Goal: Complete application form: Complete application form

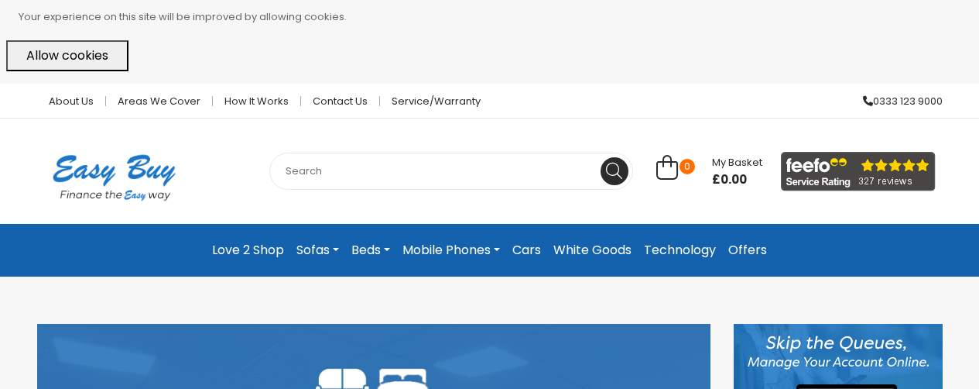
click at [82, 63] on button "Allow cookies" at bounding box center [67, 55] width 122 height 31
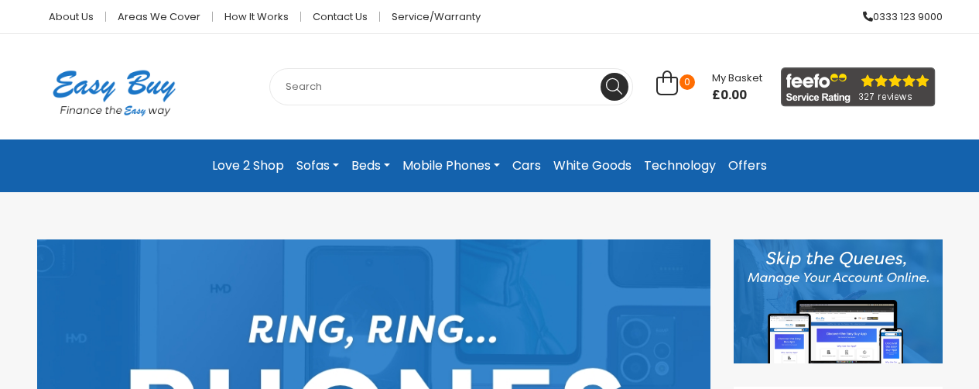
scroll to position [5, 0]
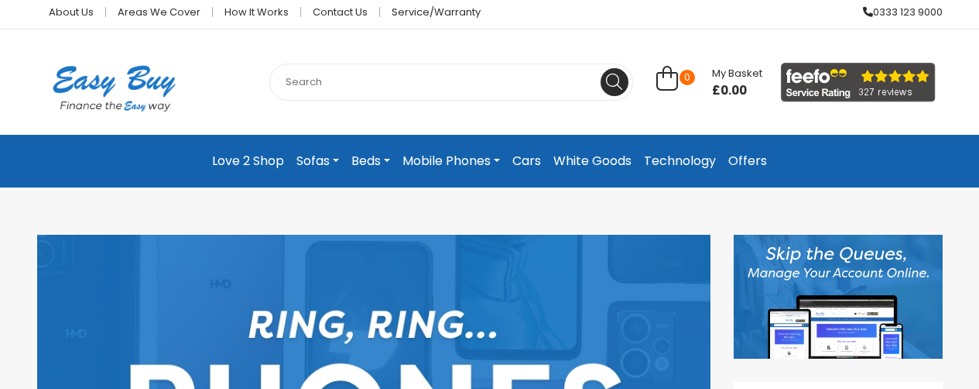
click at [266, 163] on link "Love 2 Shop" at bounding box center [248, 161] width 84 height 28
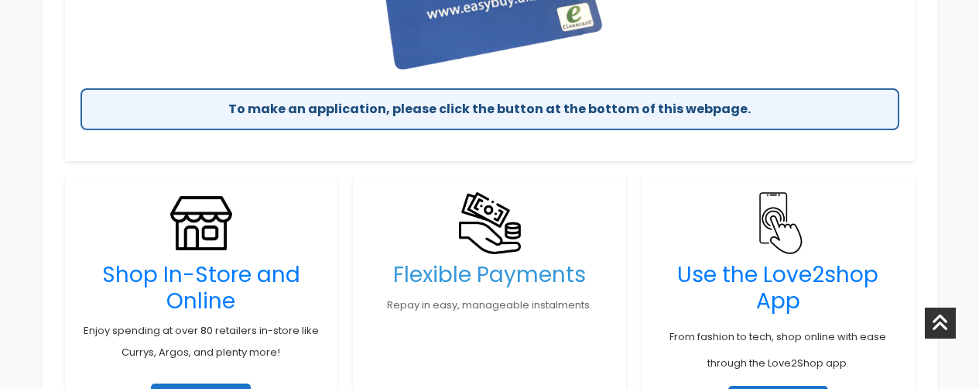
scroll to position [932, 0]
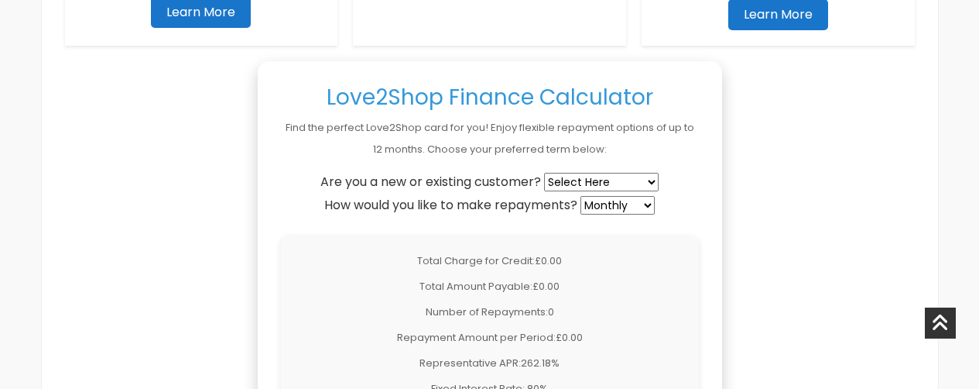
scroll to position [1201, 0]
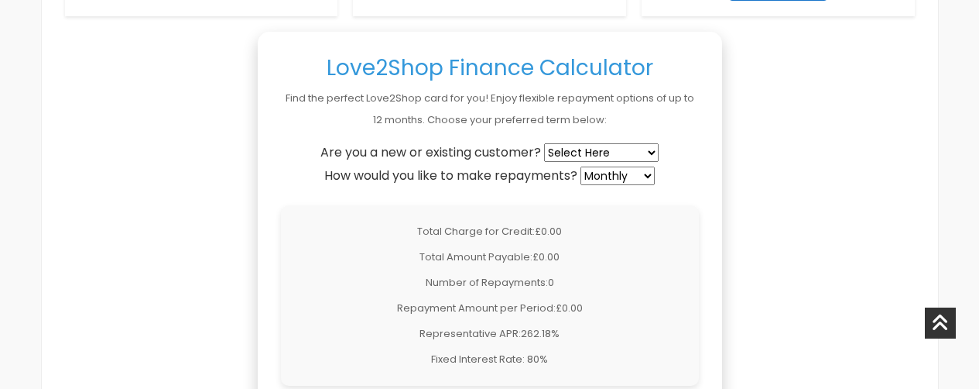
select select "existing"
click at [546, 143] on select "Select Here New Customer Existing Customer" at bounding box center [601, 152] width 115 height 19
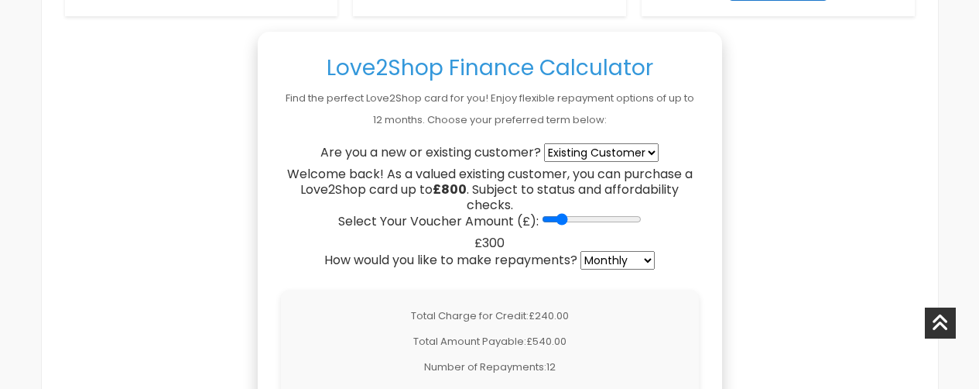
type input "300"
click at [557, 221] on input "Select Your Voucher Amount (£):" at bounding box center [592, 219] width 100 height 12
click at [630, 259] on select "Weekly Fortnightly 4-Weekly Monthly" at bounding box center [618, 260] width 74 height 19
select select "weekly"
click at [582, 251] on select "Weekly Fortnightly 4-Weekly Monthly" at bounding box center [618, 260] width 74 height 19
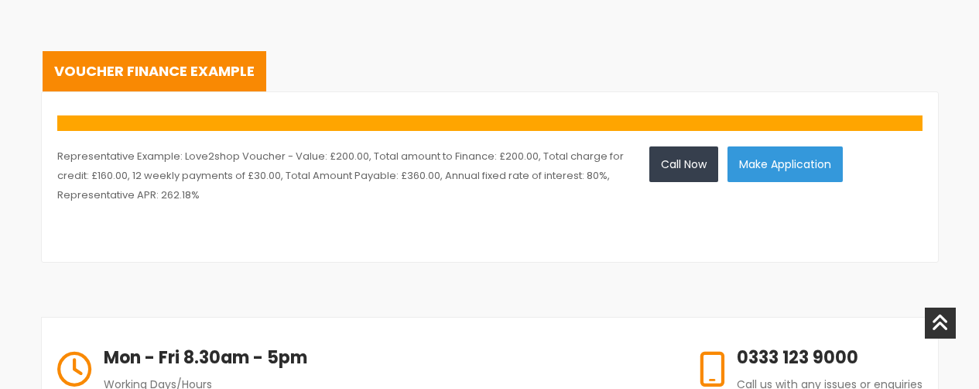
scroll to position [2549, 0]
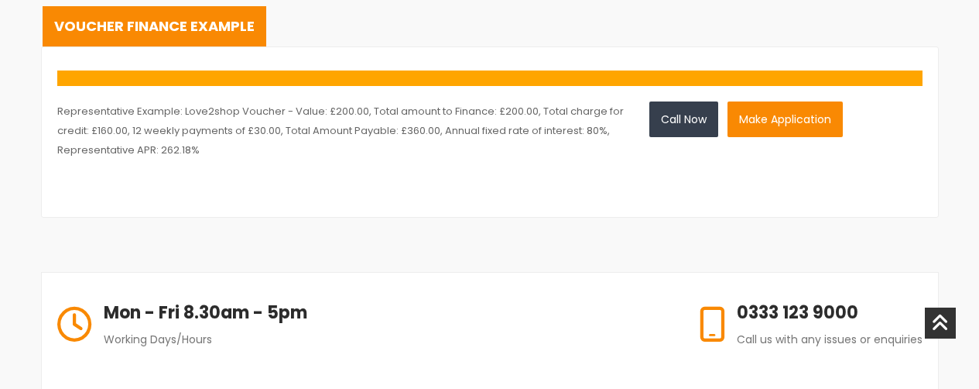
click at [775, 131] on button "Make Application" at bounding box center [785, 119] width 115 height 36
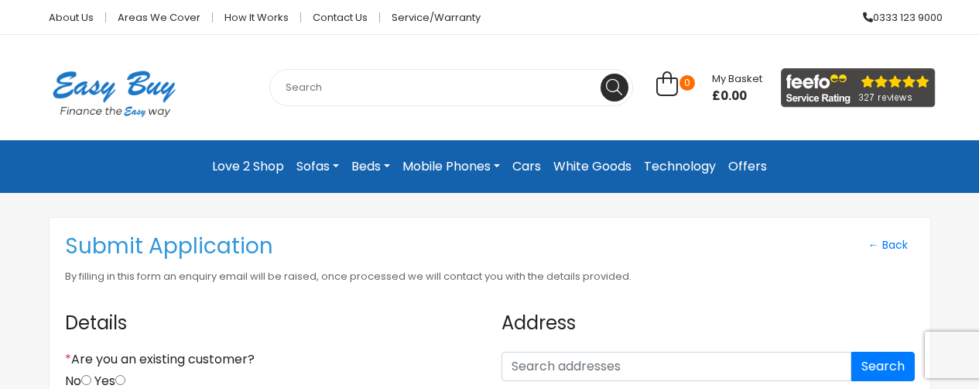
click at [125, 376] on input "Yes" at bounding box center [120, 380] width 10 height 10
radio input "true"
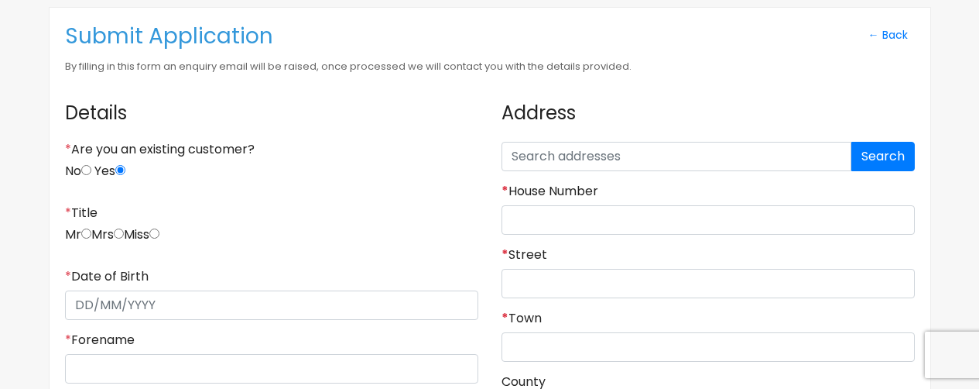
scroll to position [217, 0]
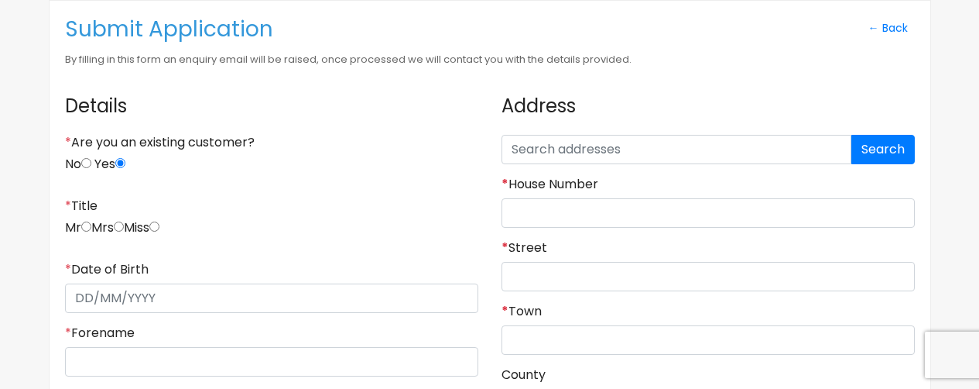
click at [170, 214] on div "* Title Mr Mrs Miss" at bounding box center [271, 223] width 413 height 51
click at [169, 221] on div "* Title Mr Mrs Miss" at bounding box center [271, 223] width 413 height 51
click at [159, 226] on input "radio" at bounding box center [154, 226] width 10 height 10
radio input "true"
click at [145, 301] on input "* Date of Birth" at bounding box center [271, 297] width 413 height 29
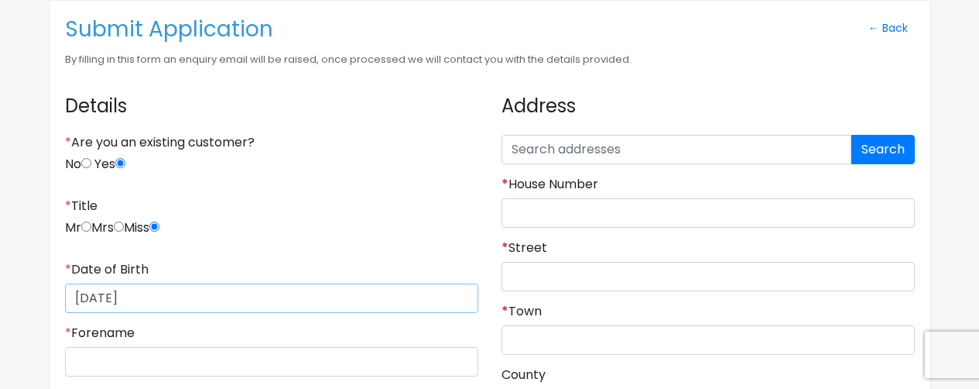
type input "22/02/1997"
type input "sarah"
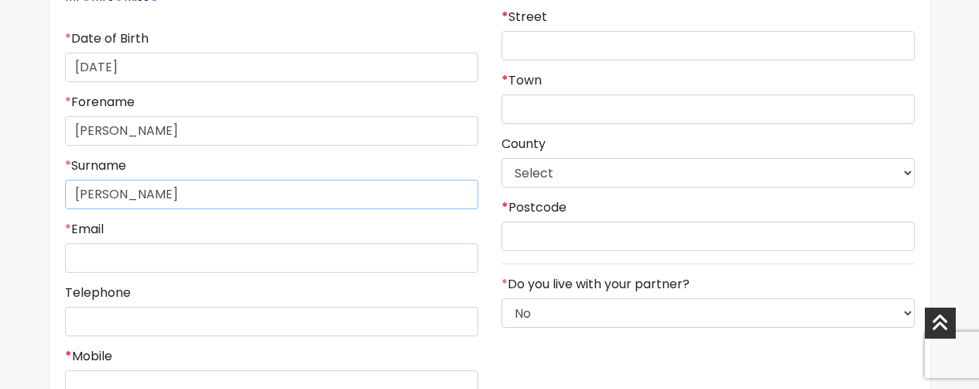
type input "foster"
type input "sarah9270@hotmail.com"
type input "("
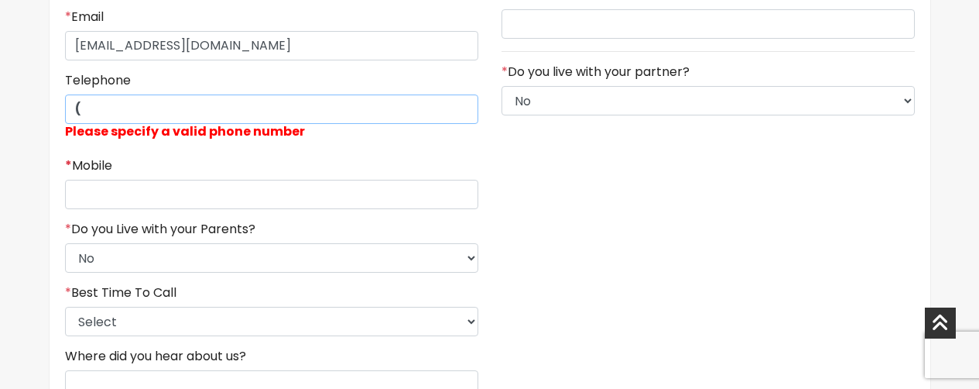
click at [145, 113] on input "(" at bounding box center [271, 108] width 413 height 29
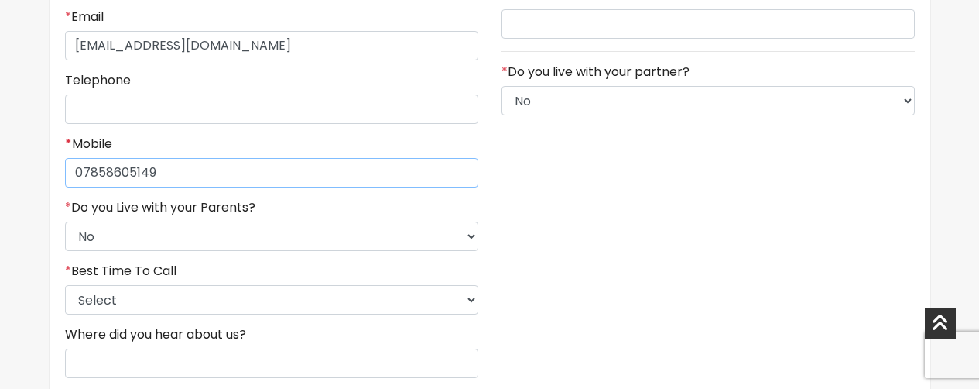
type input "07858605149"
select select "5"
click at [65, 285] on select "Select 9am-12pm 12pm-3pm 3pm-6pm 6pm-8pm Any Time" at bounding box center [271, 299] width 413 height 29
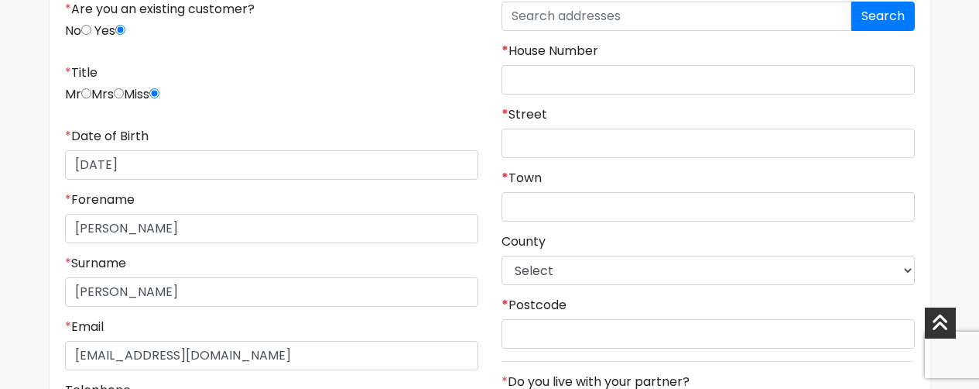
scroll to position [319, 0]
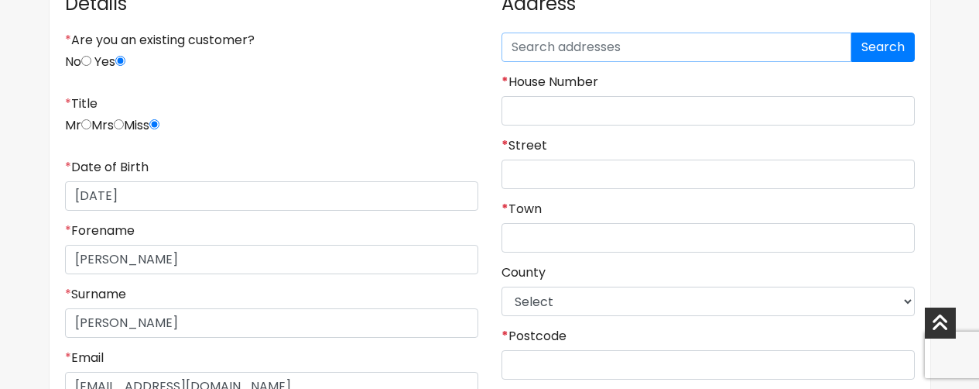
click at [738, 40] on input "text" at bounding box center [677, 47] width 350 height 29
click at [879, 50] on button "Search" at bounding box center [883, 47] width 63 height 29
click at [704, 122] on input "* House Number" at bounding box center [708, 110] width 413 height 29
click at [684, 46] on input "hu51jf" at bounding box center [677, 47] width 350 height 29
type input "h"
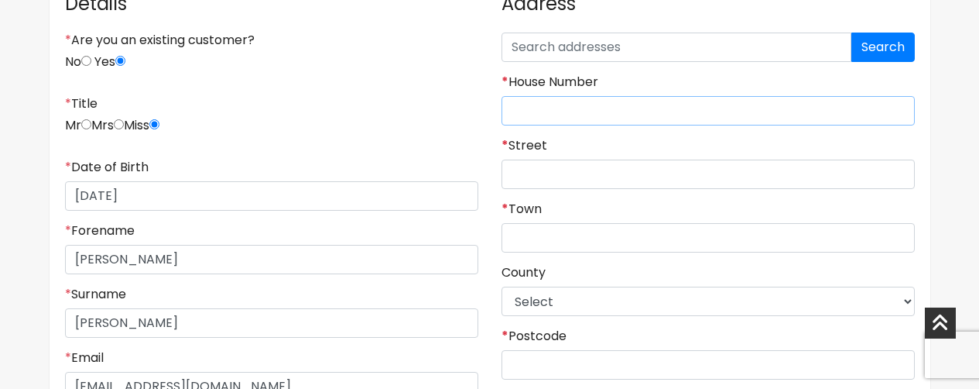
click at [636, 99] on input "* House Number" at bounding box center [708, 110] width 413 height 29
type input "5"
type input "cranbourne ave"
click at [592, 227] on input "* Town" at bounding box center [708, 237] width 413 height 29
click at [612, 293] on select "Select East Riding of Yorkshire Lincolnshire North East Lincolnshire North Linc…" at bounding box center [708, 300] width 413 height 29
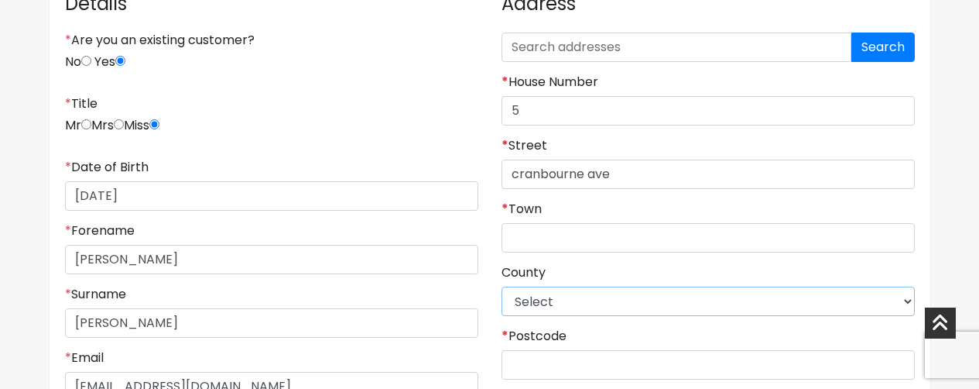
select select "East Riding of Yorkshire"
click at [502, 286] on select "Select East Riding of Yorkshire Lincolnshire North East Lincolnshire North Linc…" at bounding box center [708, 300] width 413 height 29
click at [602, 369] on input "* Postcode" at bounding box center [708, 364] width 413 height 29
type input "H"
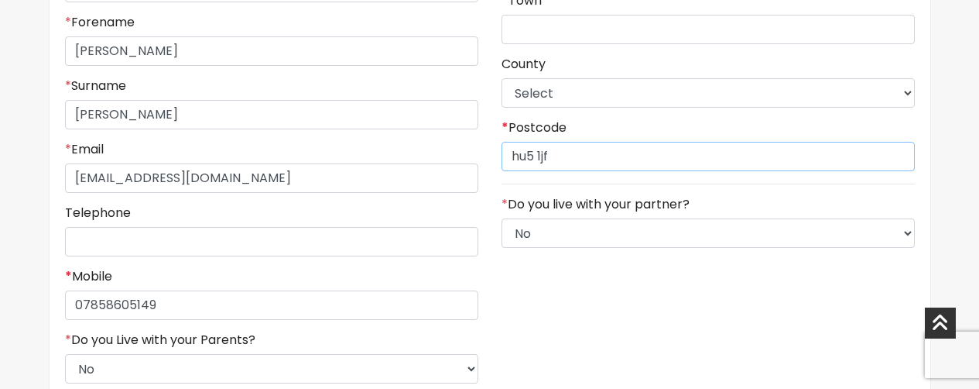
scroll to position [517, 0]
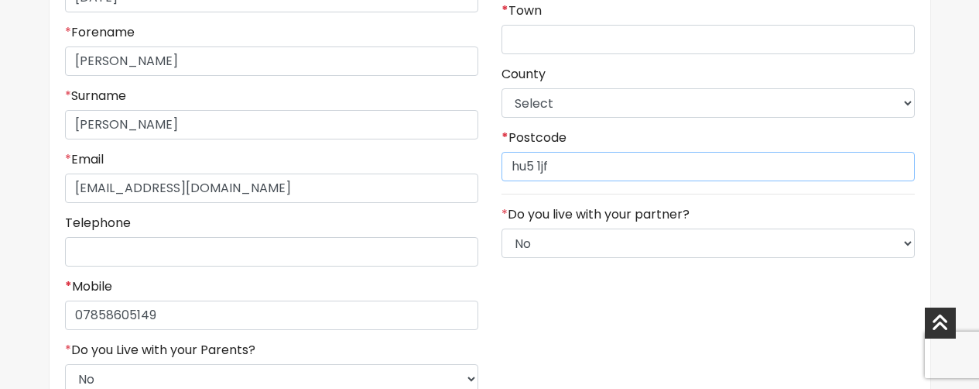
type input "hu5 1jf"
select select "1"
click at [502, 228] on select "Select No Yes" at bounding box center [708, 242] width 413 height 29
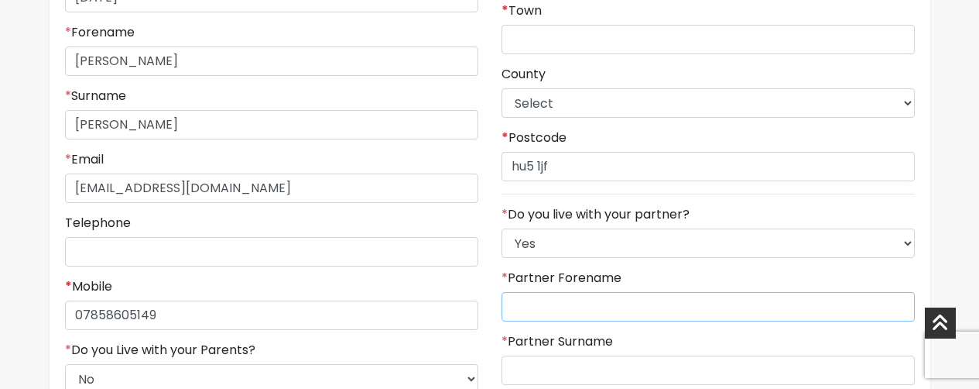
click at [752, 317] on input "* Partner Forename" at bounding box center [708, 306] width 413 height 29
type input "micheal"
type input "whitton"
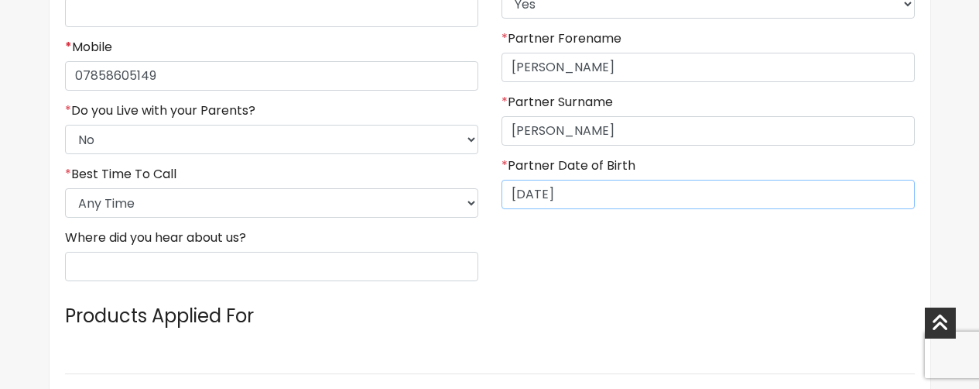
type input "17/12/1987"
click at [404, 266] on input "Where did you hear about us?" at bounding box center [271, 266] width 413 height 29
type input "easy buy"
click at [555, 301] on h4 "Products Applied For" at bounding box center [490, 316] width 850 height 46
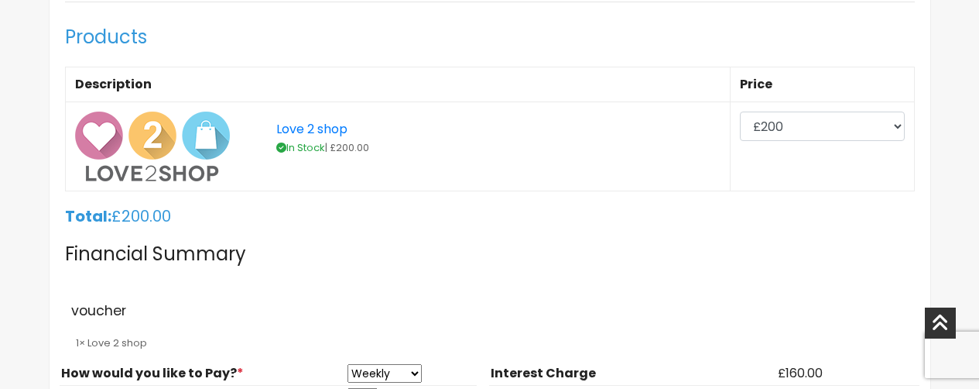
scroll to position [1133, 0]
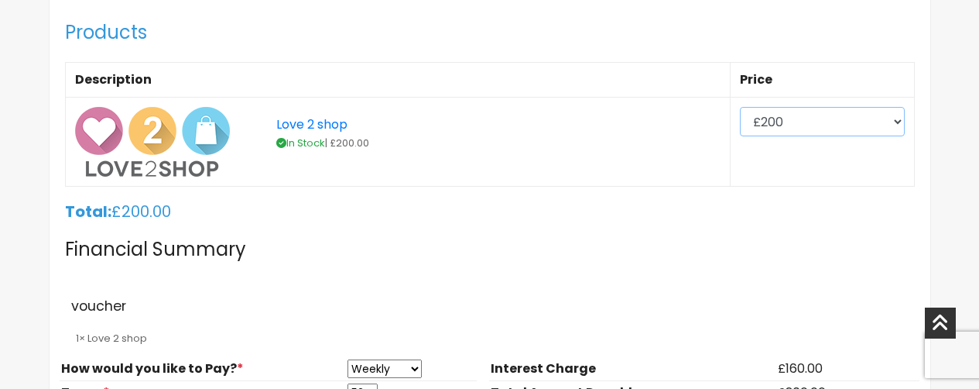
select select "300"
click at [740, 107] on select "£200 £300 £400 £500 £600 £700 £800" at bounding box center [822, 121] width 165 height 29
click at [810, 228] on h4 "Financial Summary" at bounding box center [490, 250] width 850 height 46
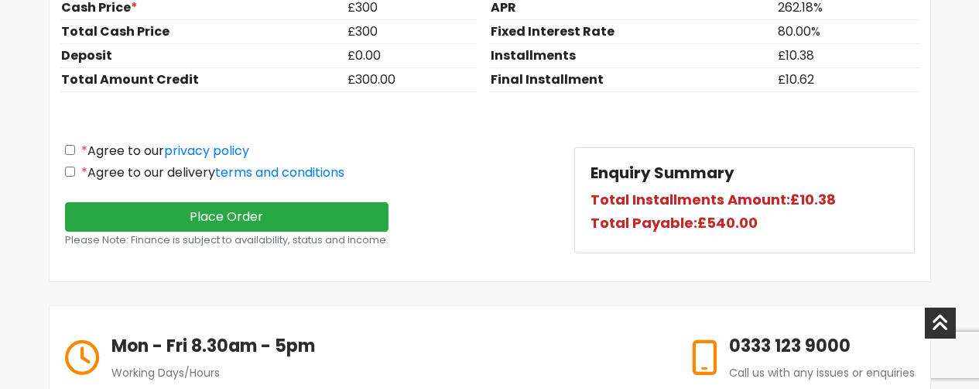
scroll to position [1526, 0]
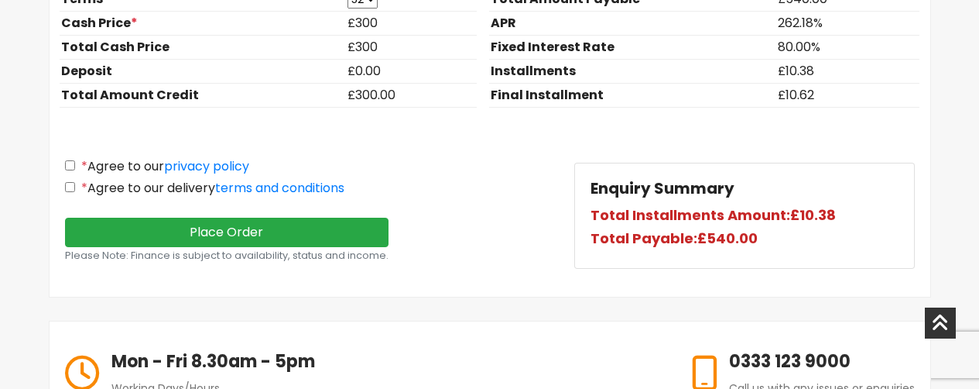
click at [79, 166] on label "* Agree to our privacy policy" at bounding box center [157, 166] width 184 height 15
click at [75, 166] on input "* Agree to our privacy policy" at bounding box center [70, 165] width 10 height 10
checkbox input "true"
click at [74, 182] on input "* Agree to our delivery terms and conditions" at bounding box center [70, 187] width 10 height 10
checkbox input "true"
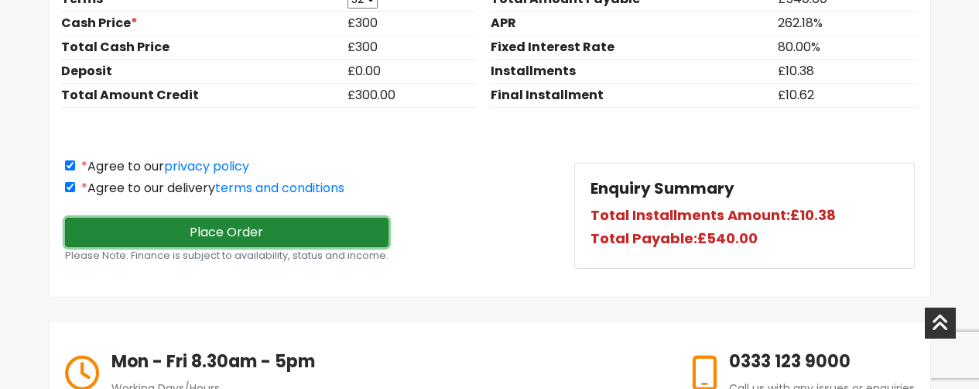
click at [142, 238] on button "Place Order" at bounding box center [227, 232] width 324 height 29
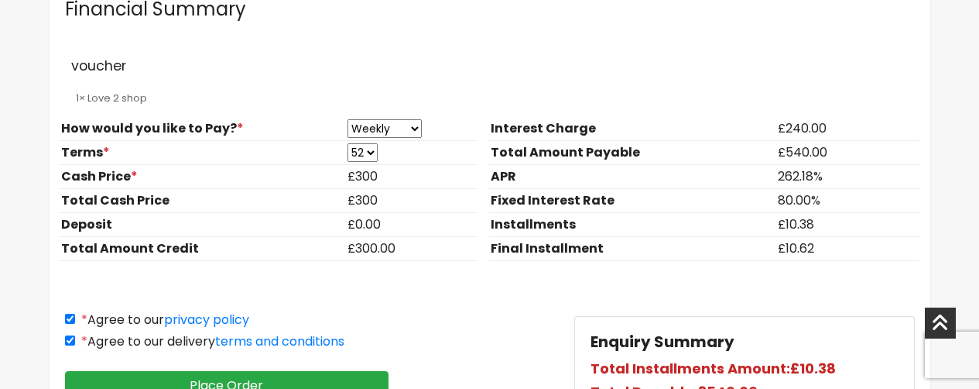
scroll to position [1455, 0]
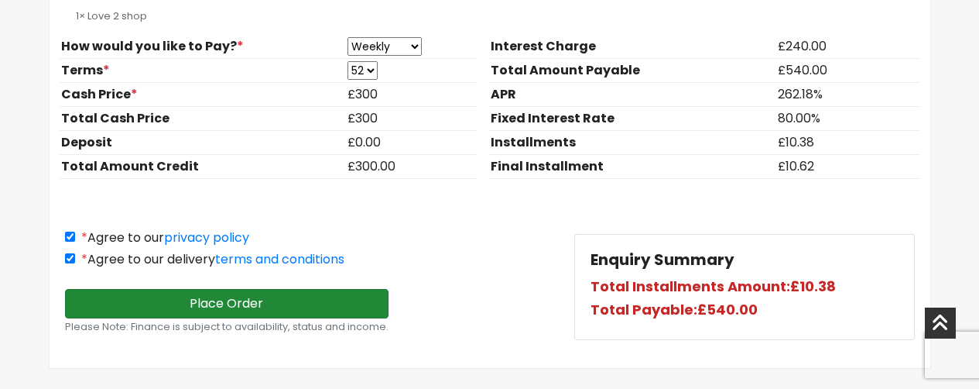
type input "hull"
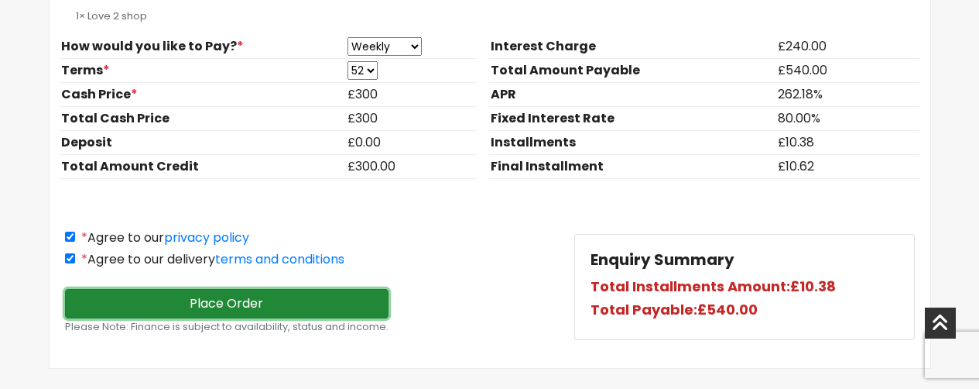
click at [160, 300] on button "Place Order" at bounding box center [227, 303] width 324 height 29
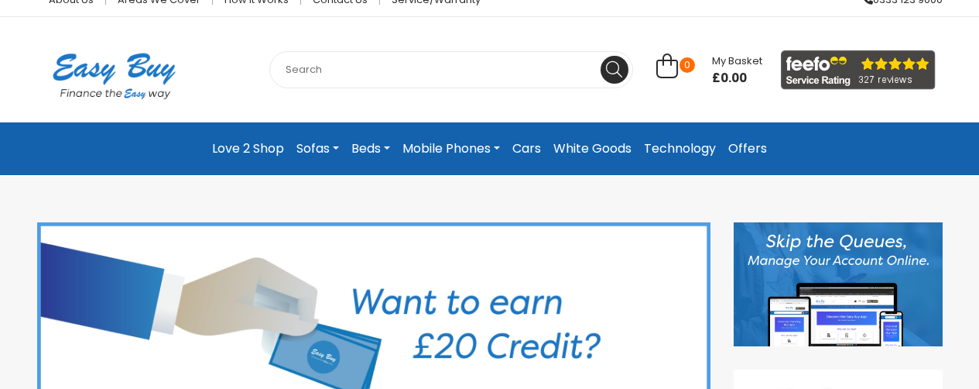
scroll to position [33, 0]
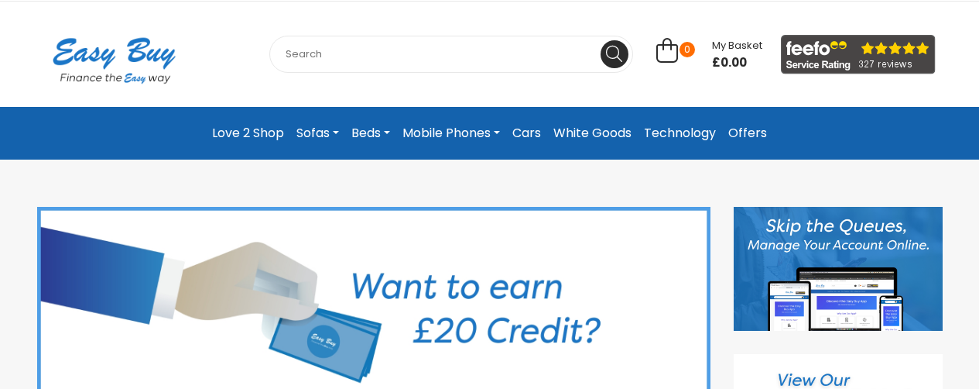
click at [505, 53] on input "text" at bounding box center [451, 54] width 364 height 37
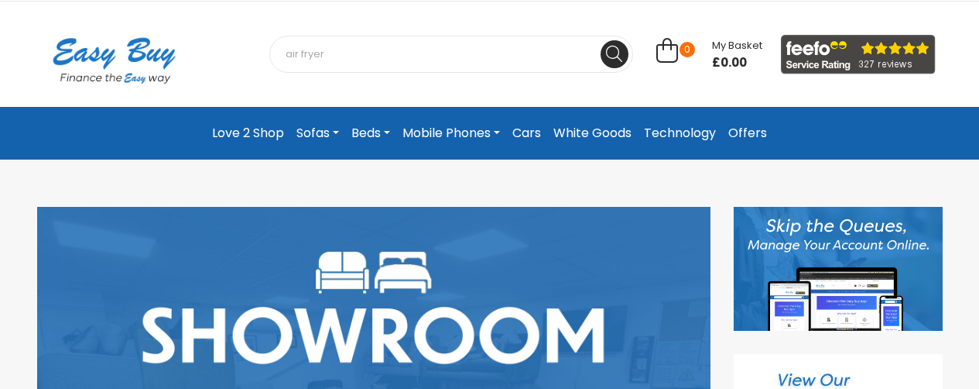
type input "air fryer"
click at [601, 40] on button at bounding box center [615, 54] width 28 height 28
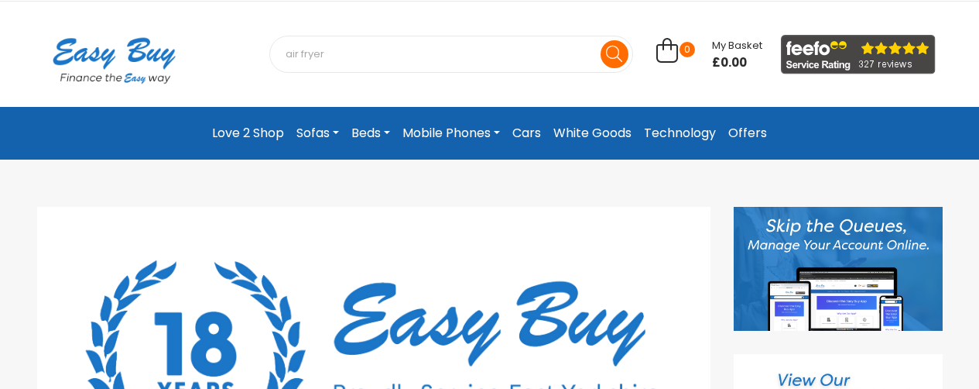
click at [614, 61] on icon at bounding box center [614, 54] width 16 height 16
